Goal: Navigation & Orientation: Find specific page/section

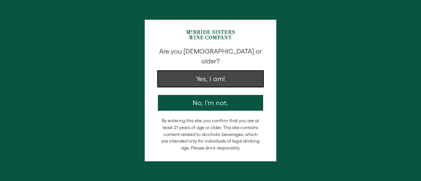
click at [199, 71] on button "Yes, I am!" at bounding box center [210, 79] width 105 height 16
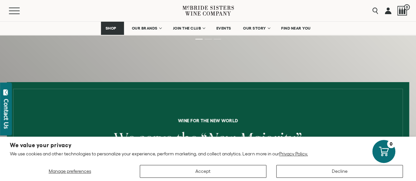
scroll to position [197, 0]
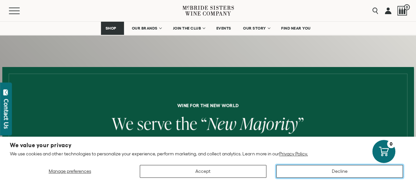
click at [339, 177] on button "Decline" at bounding box center [339, 171] width 127 height 13
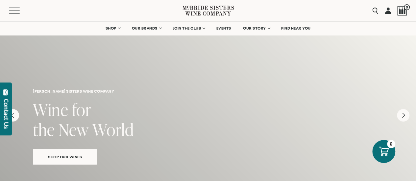
scroll to position [0, 0]
click at [388, 13] on link at bounding box center [388, 10] width 7 height 21
